Goal: Information Seeking & Learning: Learn about a topic

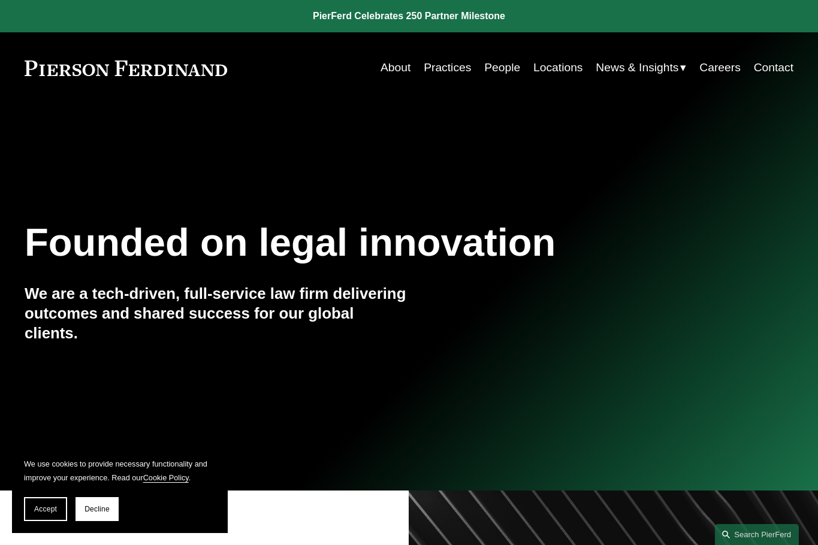
click at [453, 69] on link "Practices" at bounding box center [447, 67] width 47 height 23
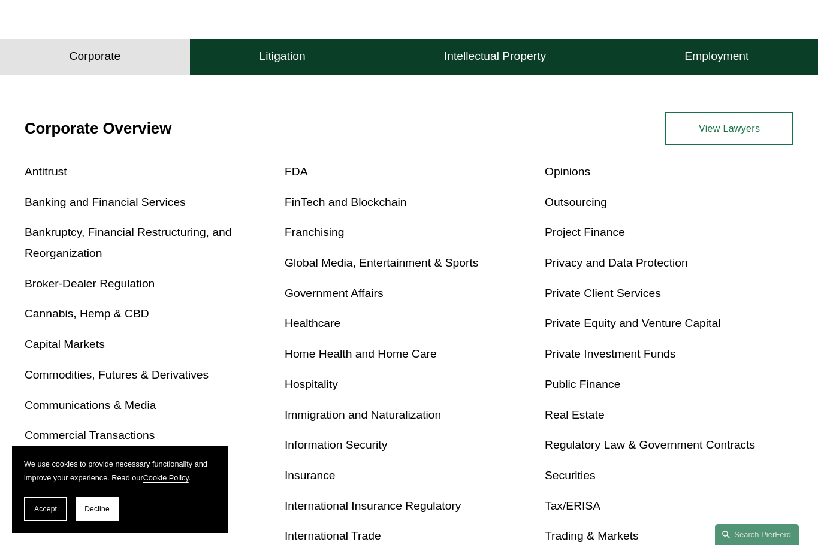
scroll to position [360, 0]
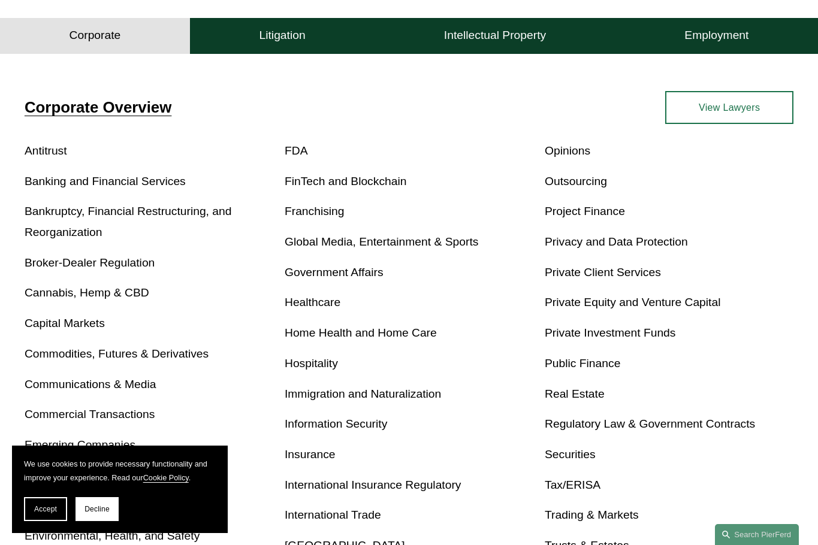
click at [191, 216] on link "Bankruptcy, Financial Restructuring, and Reorganization" at bounding box center [128, 222] width 207 height 34
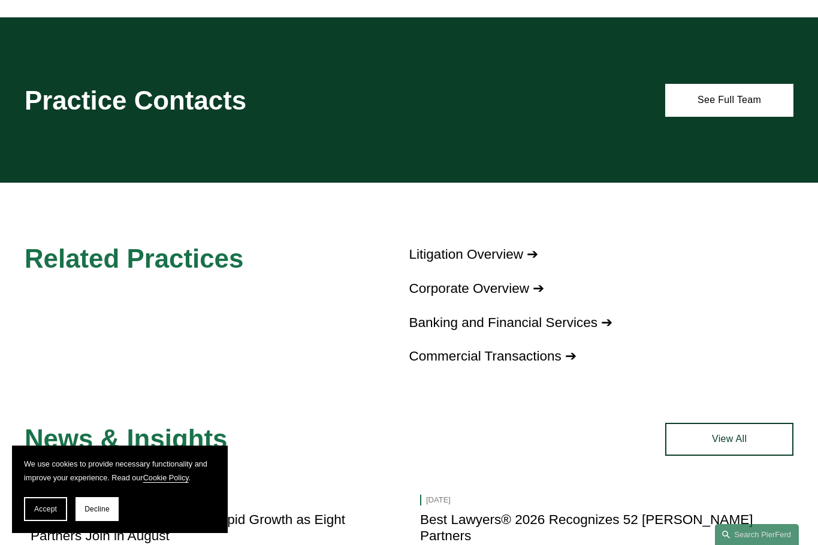
scroll to position [1157, 0]
